Goal: Task Accomplishment & Management: Manage account settings

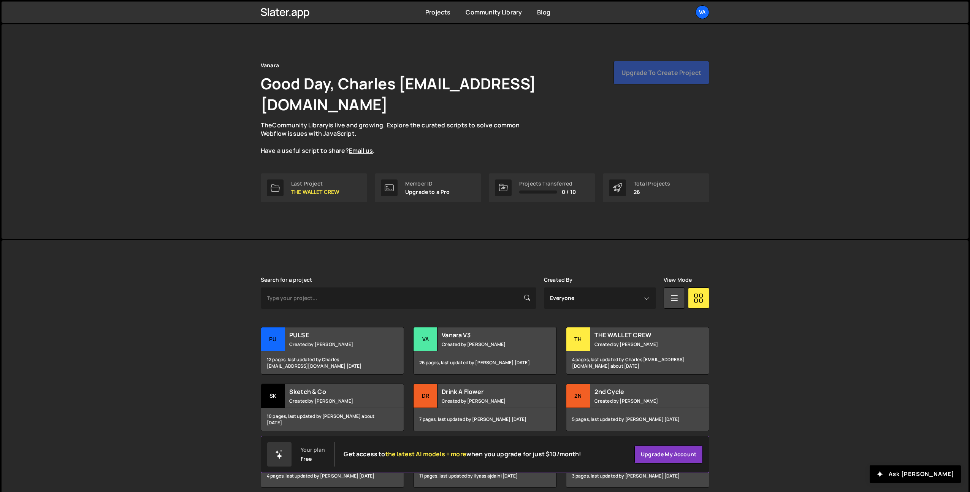
scroll to position [10, 0]
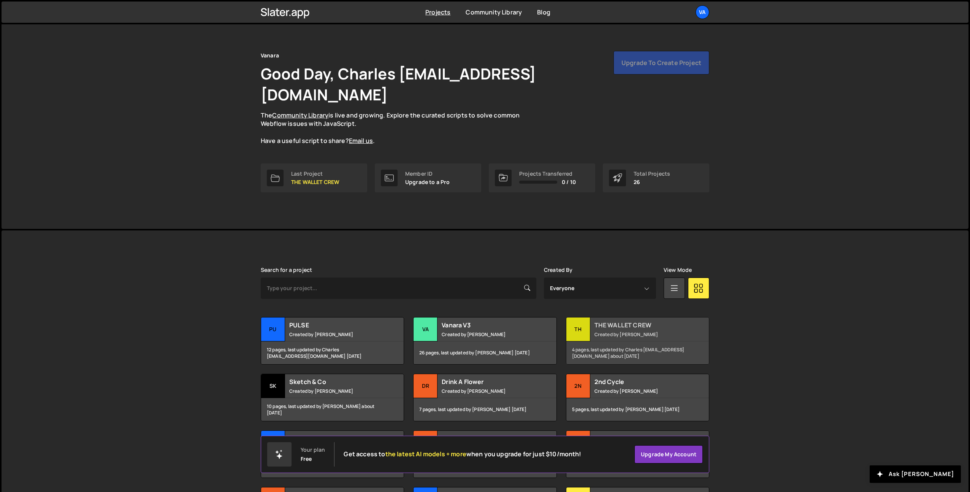
click at [623, 331] on small "Created by [PERSON_NAME]" at bounding box center [641, 334] width 92 height 6
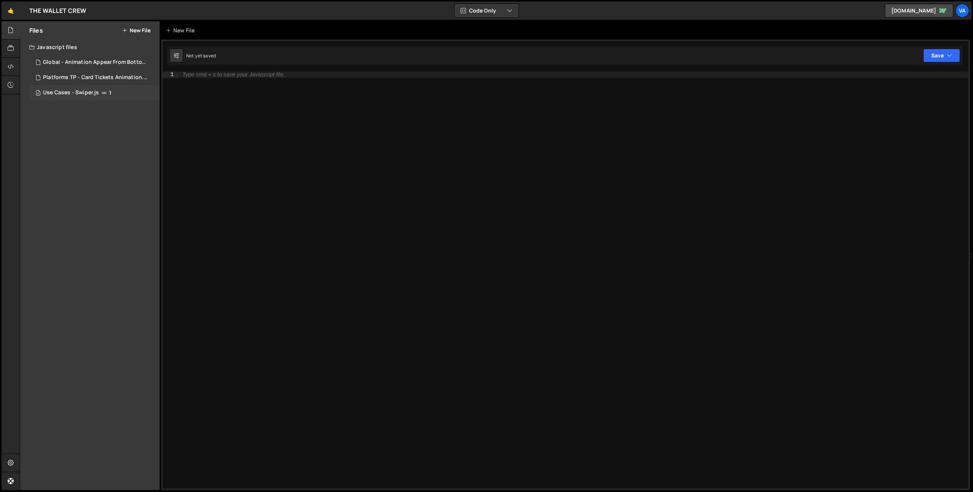
click at [95, 92] on div "Use Cases - Swiper.js" at bounding box center [71, 92] width 56 height 7
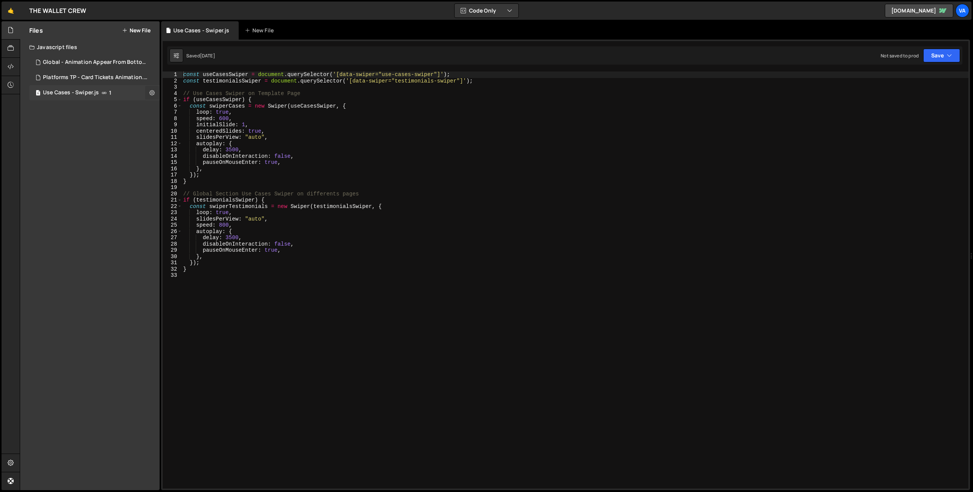
click at [155, 92] on button at bounding box center [152, 93] width 14 height 14
type input "Use Cases - Swiper"
radio input "true"
checkbox input "true"
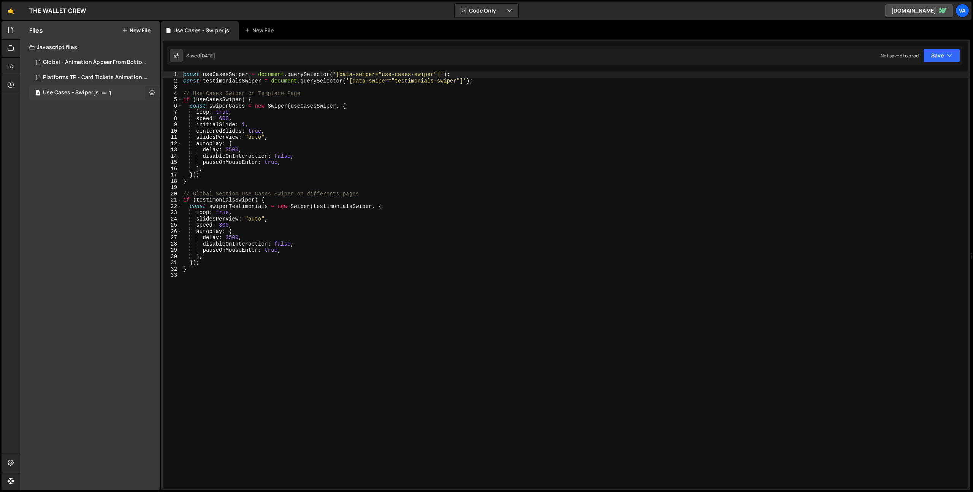
checkbox input "true"
click at [193, 107] on button "Edit File Settings" at bounding box center [198, 108] width 75 height 15
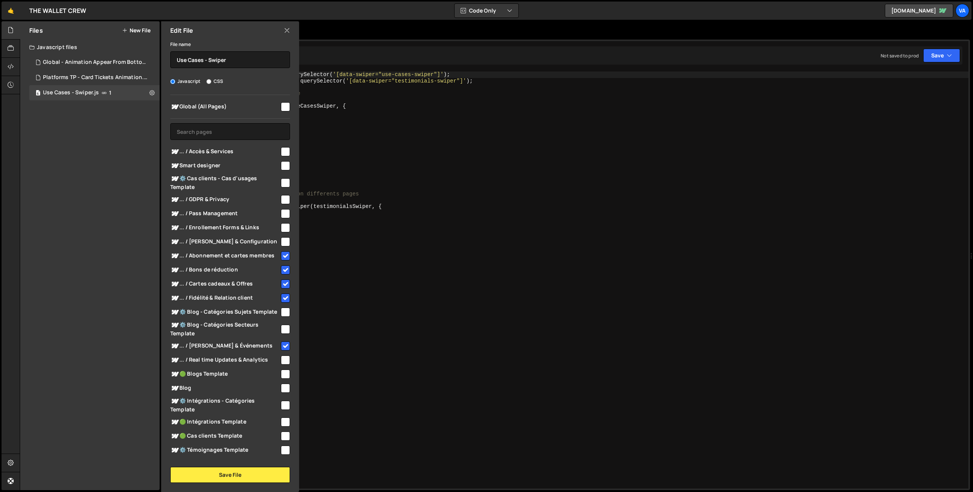
click at [284, 150] on input "checkbox" at bounding box center [285, 151] width 9 height 9
checkbox input "true"
click at [220, 473] on button "Save File" at bounding box center [230, 475] width 120 height 16
